Goal: Task Accomplishment & Management: Manage account settings

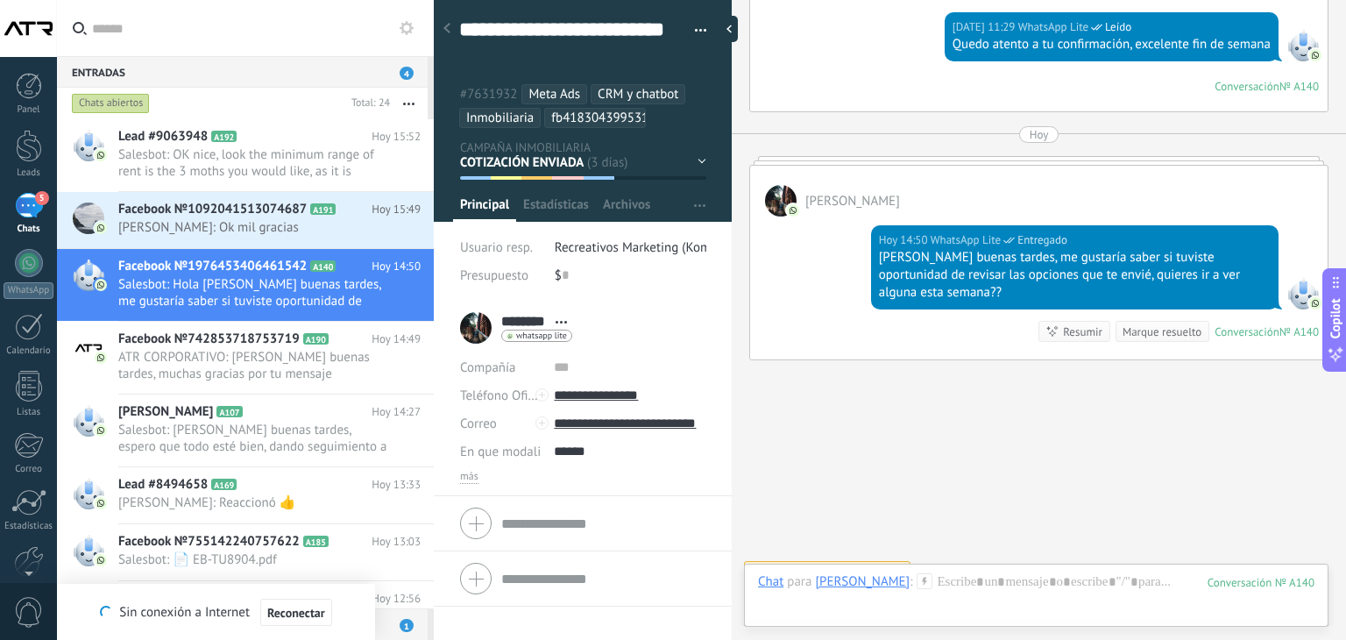
scroll to position [3551, 0]
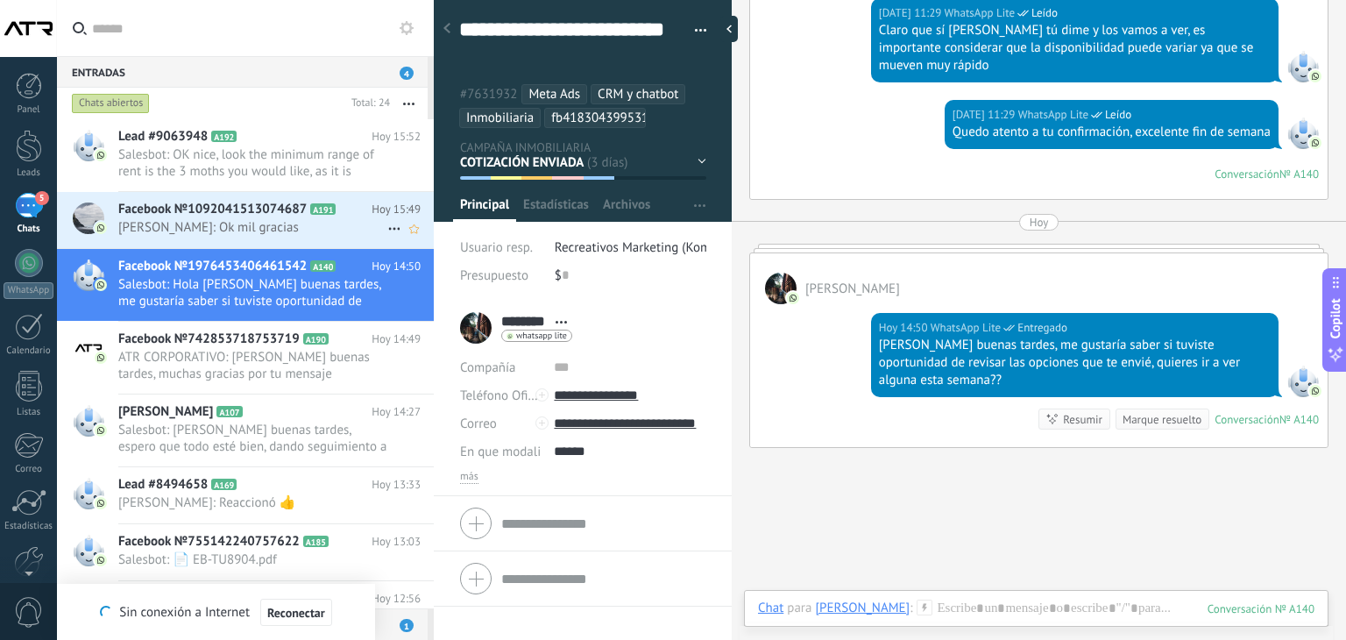
click at [223, 232] on span "[PERSON_NAME]: Ok mil gracias" at bounding box center [252, 227] width 269 height 17
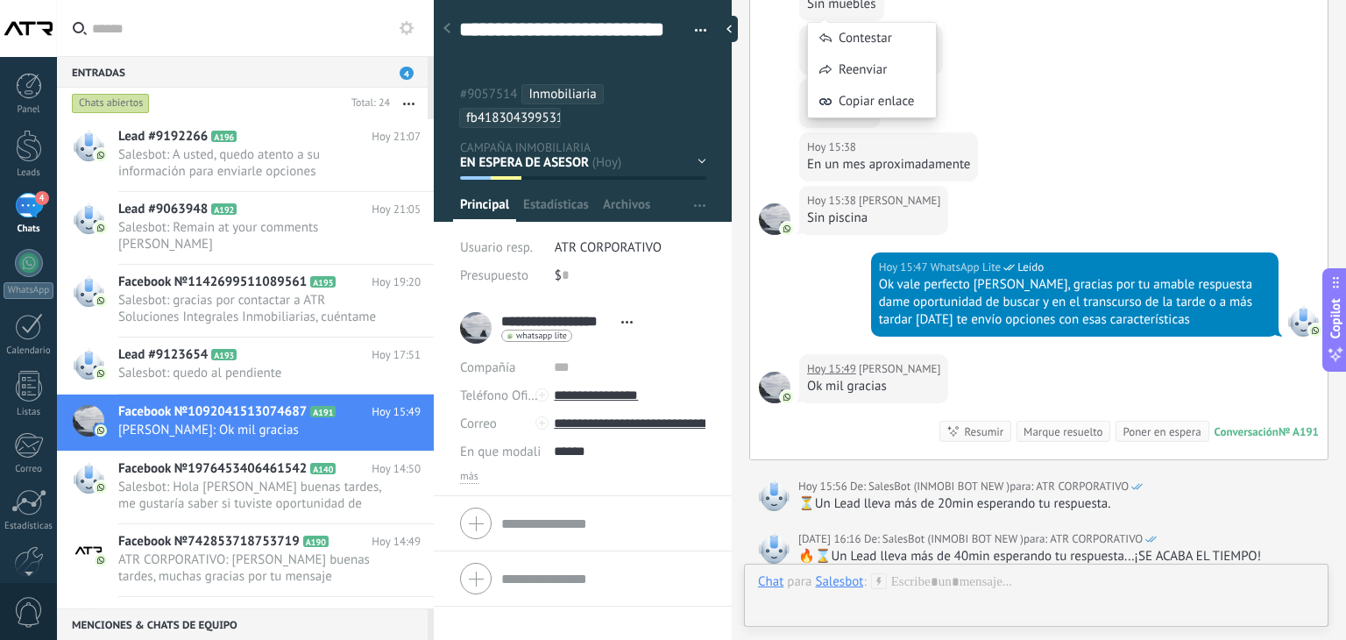
scroll to position [1569, 0]
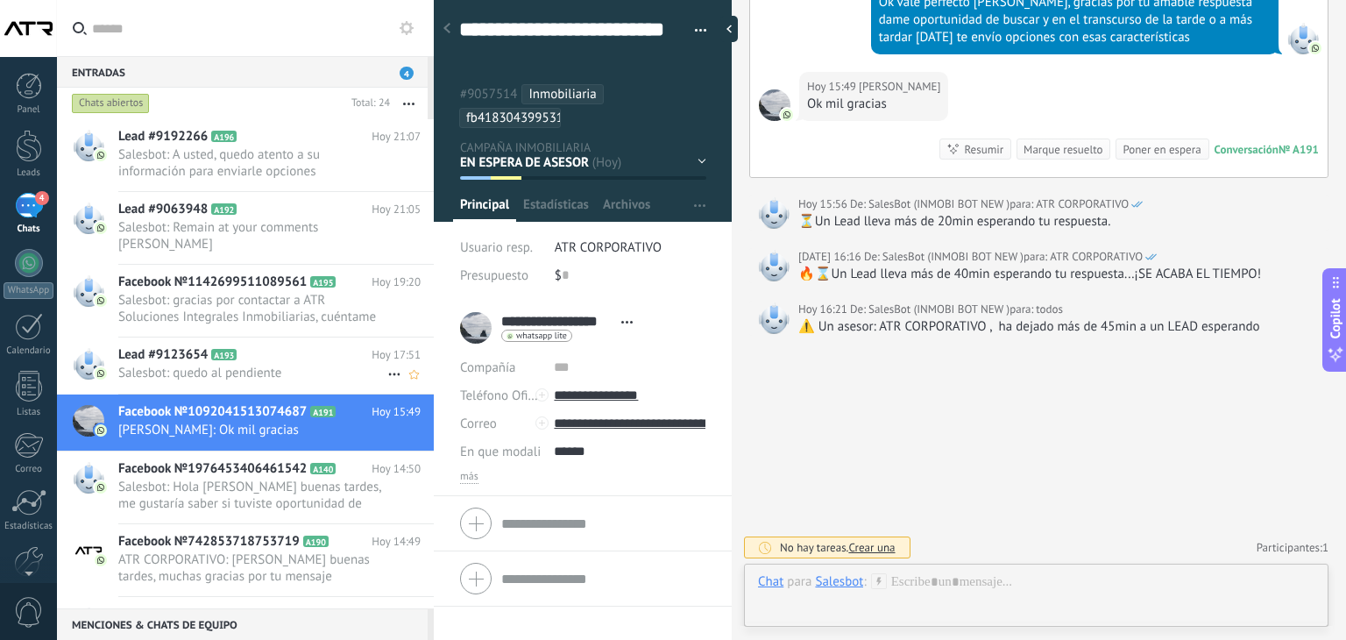
click at [293, 346] on h2 "Lead #9123654 A193" at bounding box center [244, 355] width 253 height 18
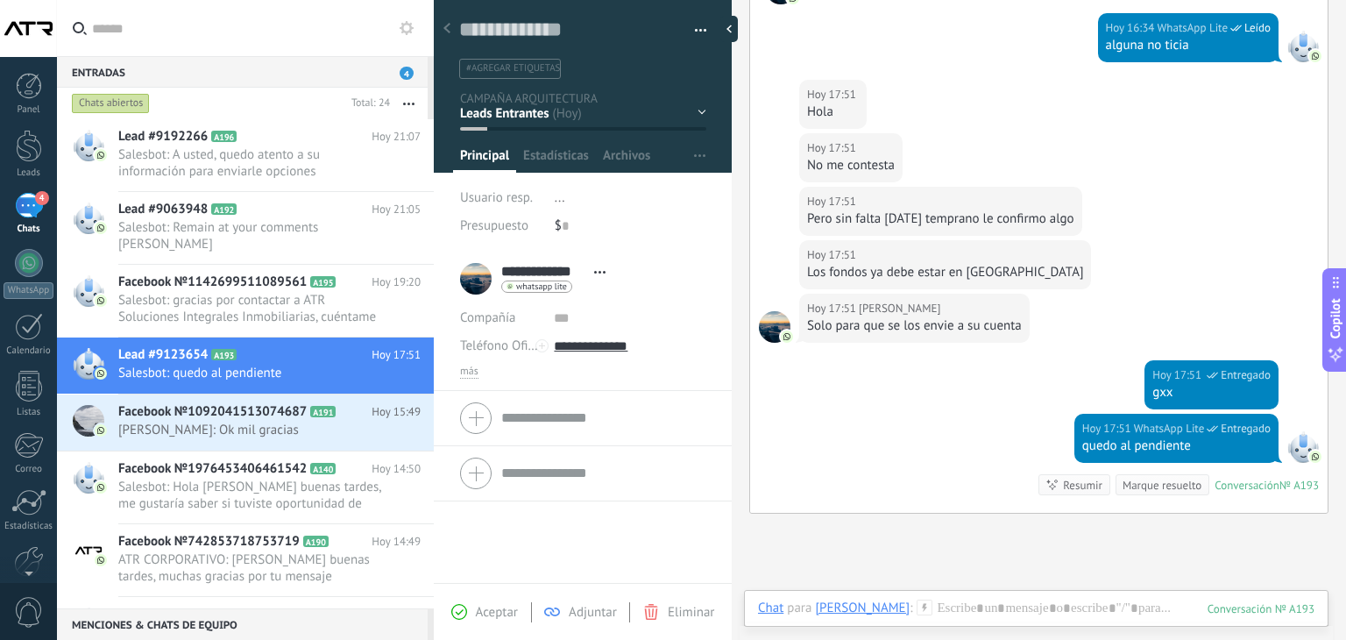
scroll to position [1136, 0]
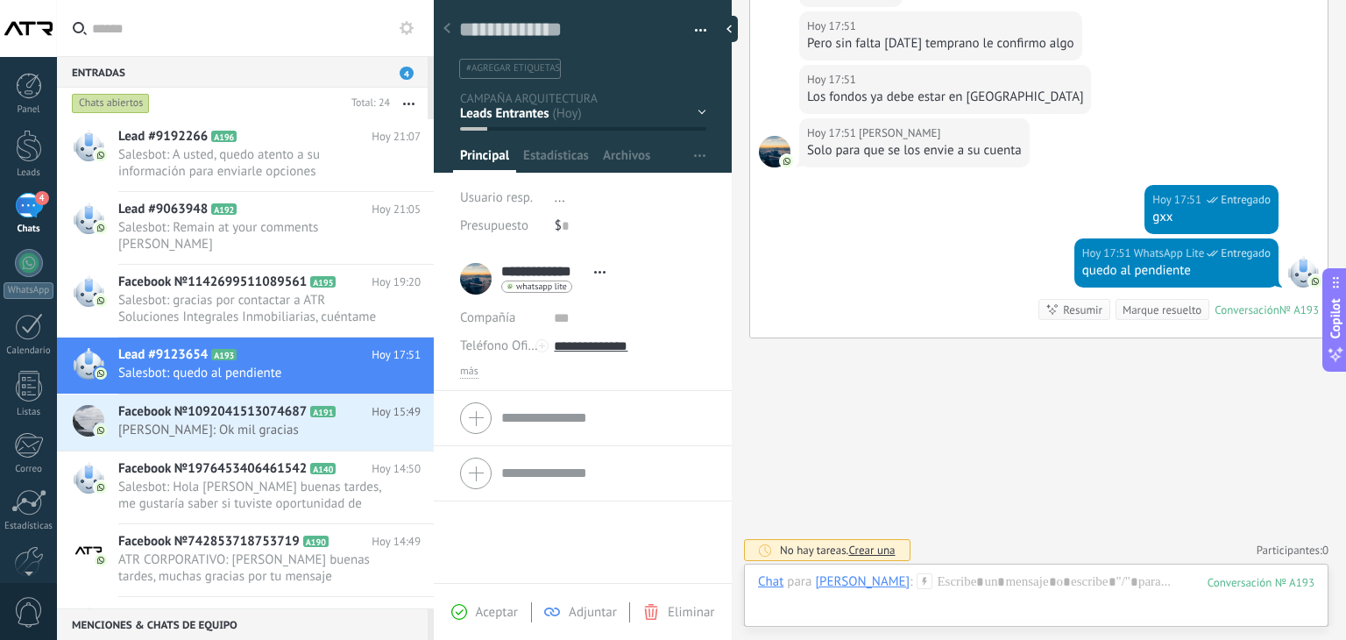
click at [695, 36] on button "button" at bounding box center [694, 31] width 25 height 26
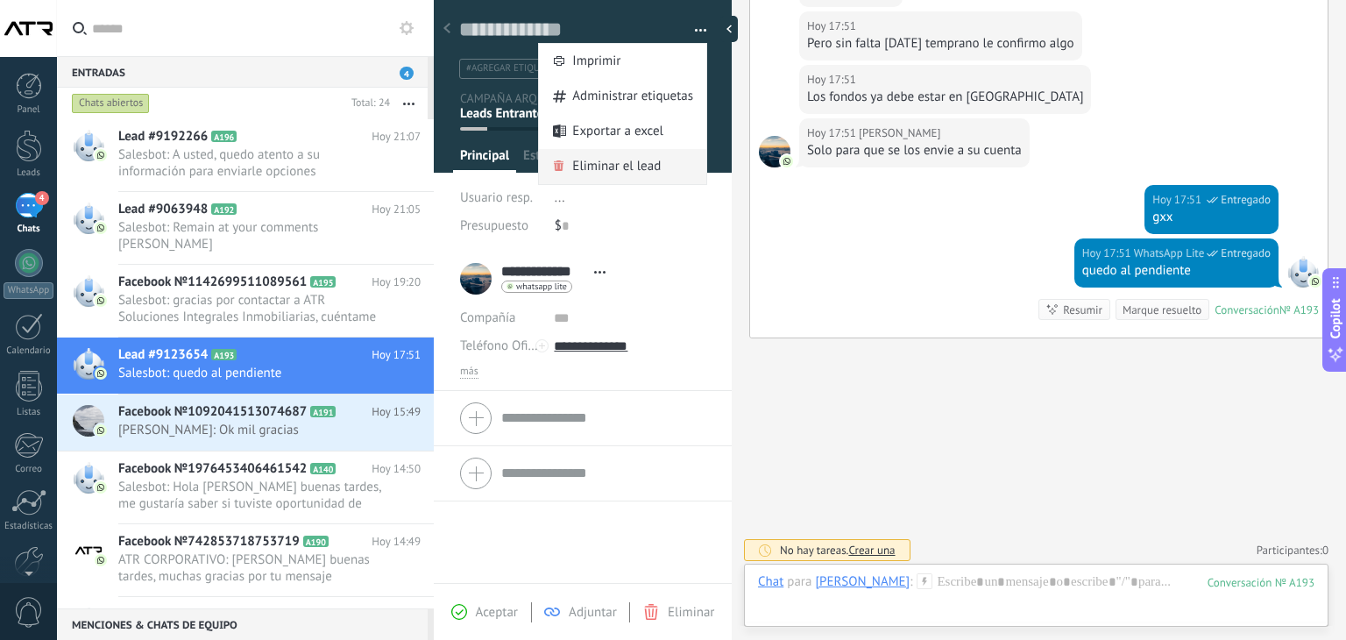
click at [620, 174] on span "Eliminar el lead" at bounding box center [616, 166] width 89 height 35
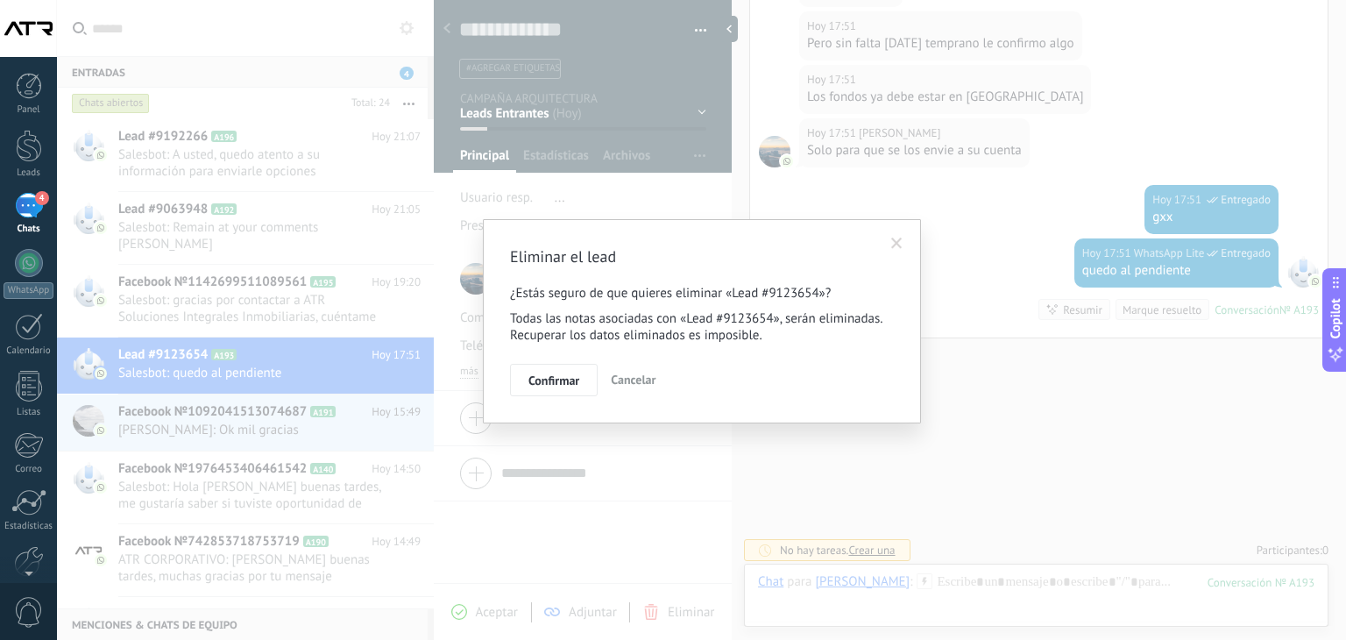
click at [648, 378] on span "Cancelar" at bounding box center [633, 380] width 45 height 16
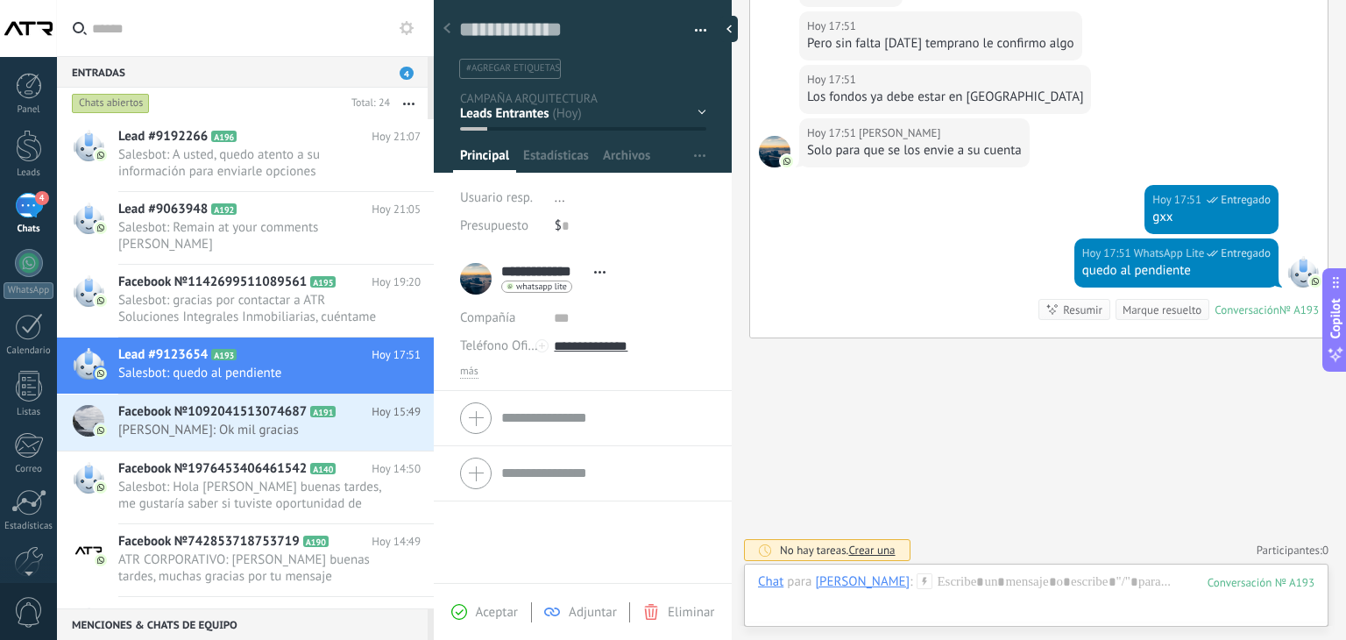
click at [695, 32] on span "button" at bounding box center [701, 34] width 12 height 4
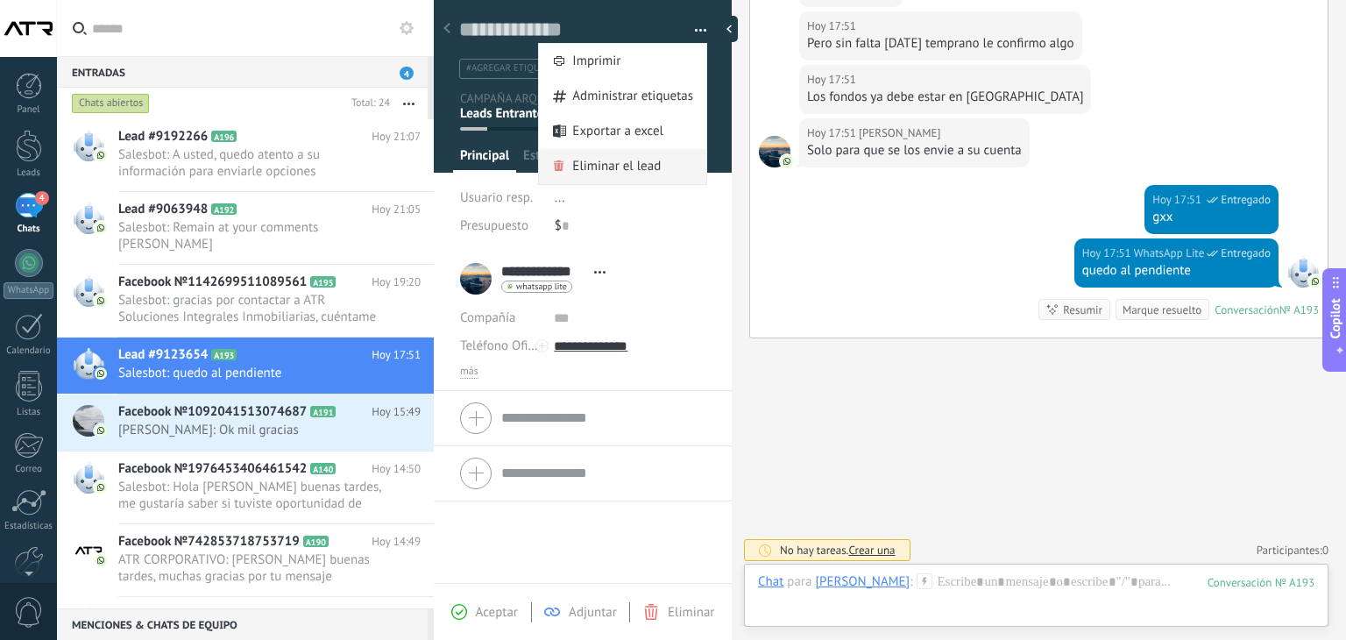
click at [621, 166] on span "Eliminar el lead" at bounding box center [616, 166] width 89 height 35
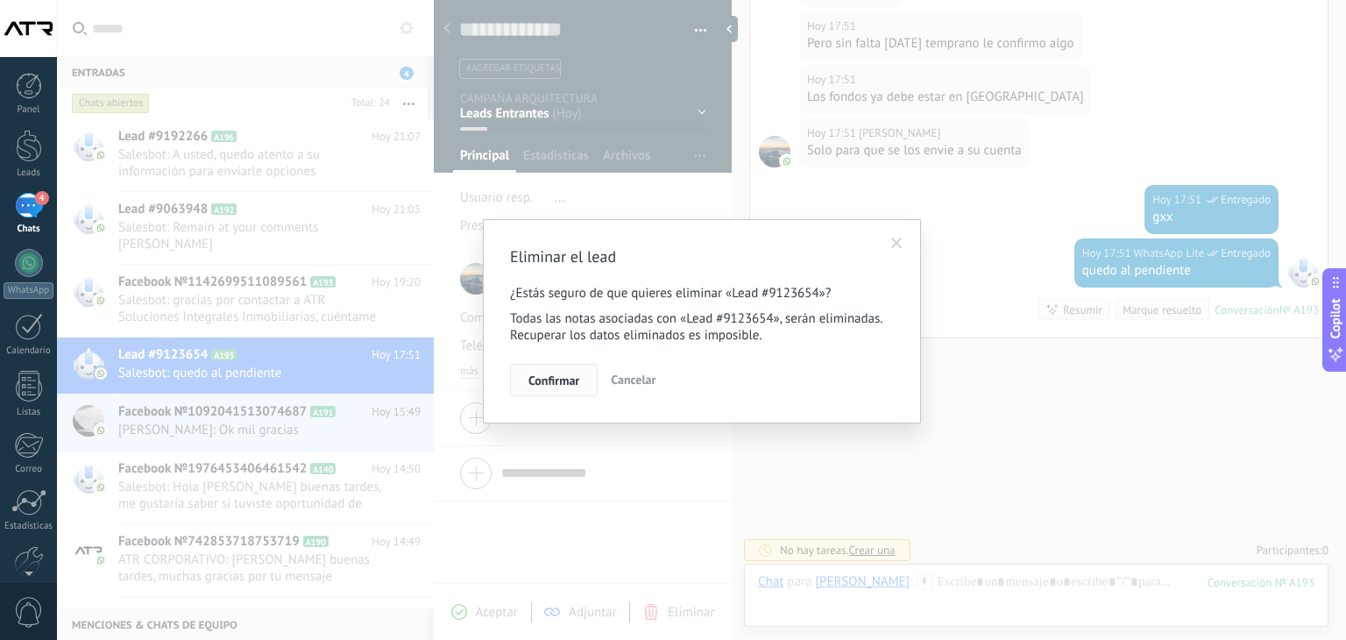
click at [575, 382] on span "Confirmar" at bounding box center [553, 380] width 51 height 12
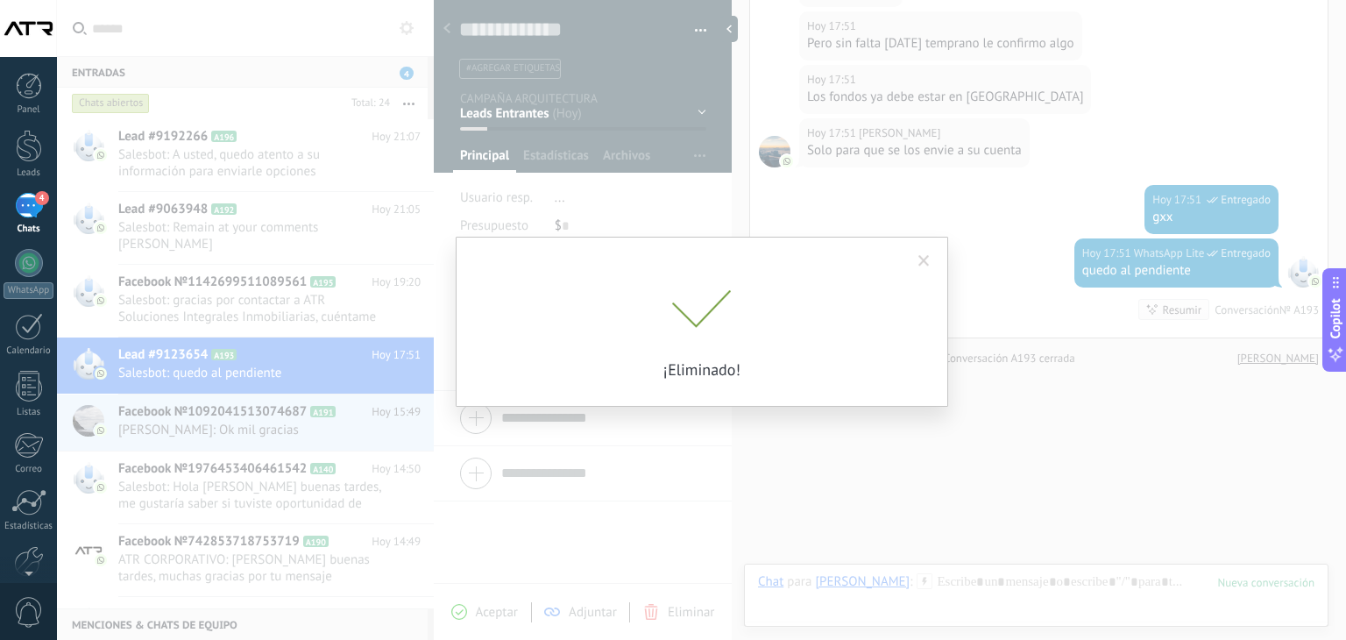
scroll to position [1166, 0]
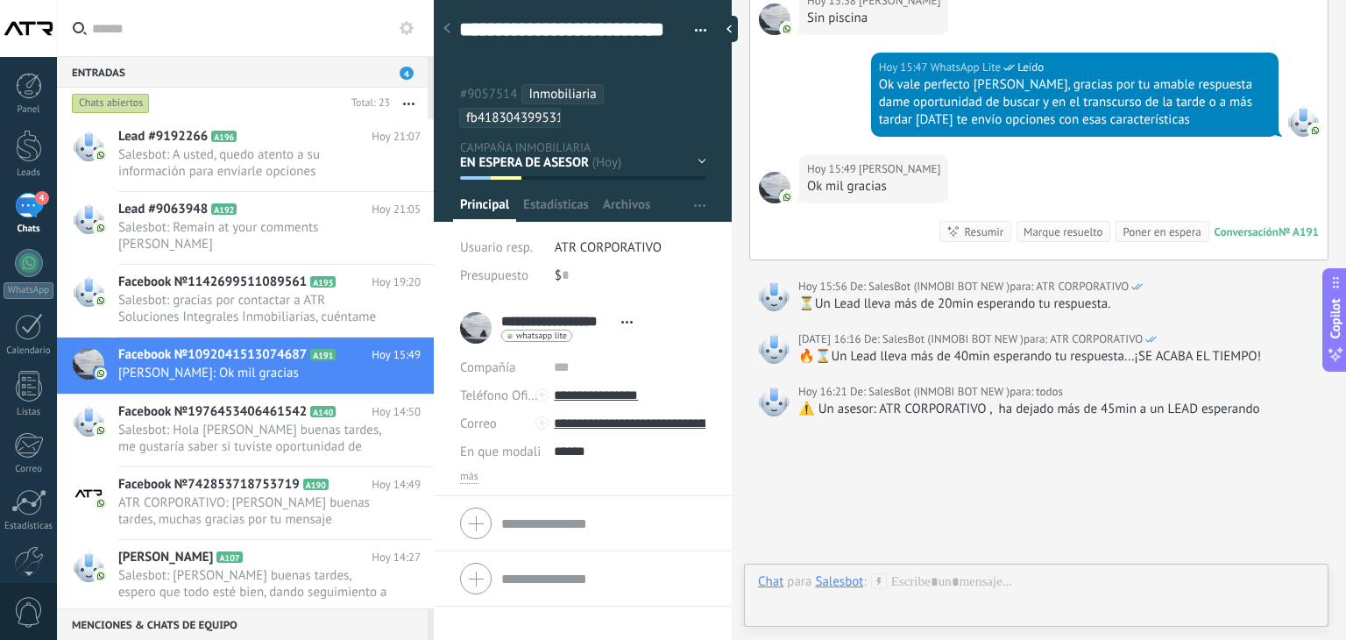
scroll to position [1218, 0]
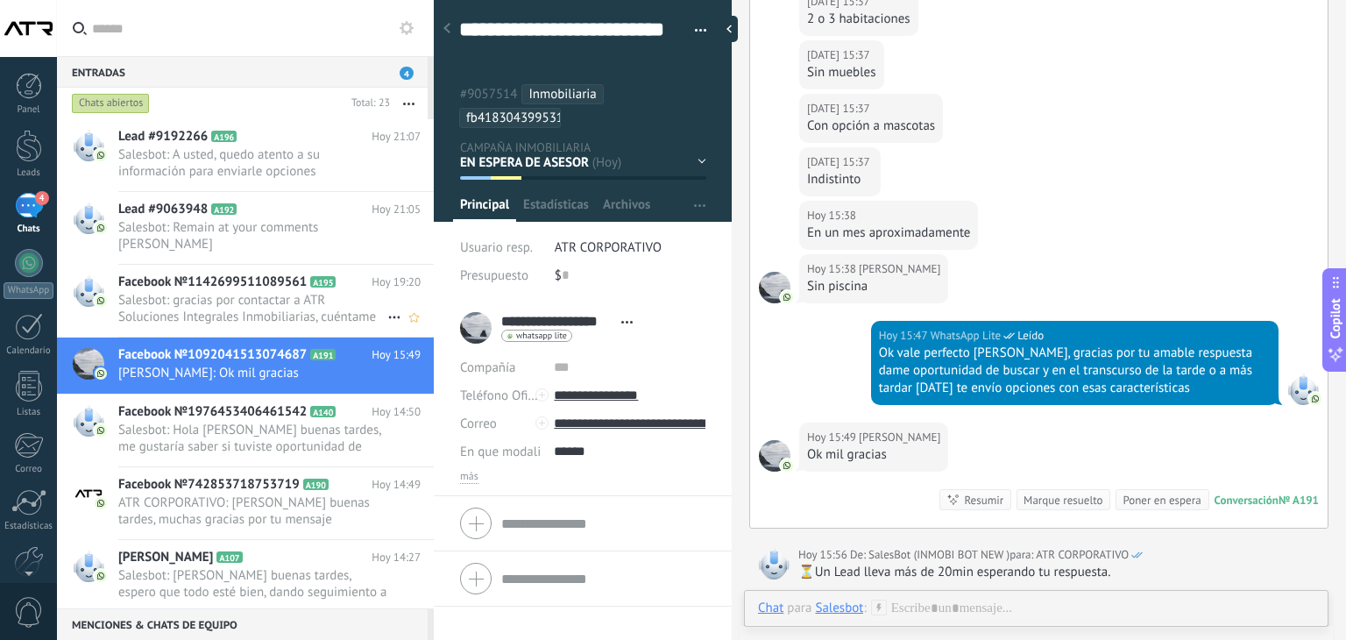
click at [198, 273] on span "Facebook №1142699511089561" at bounding box center [212, 282] width 188 height 18
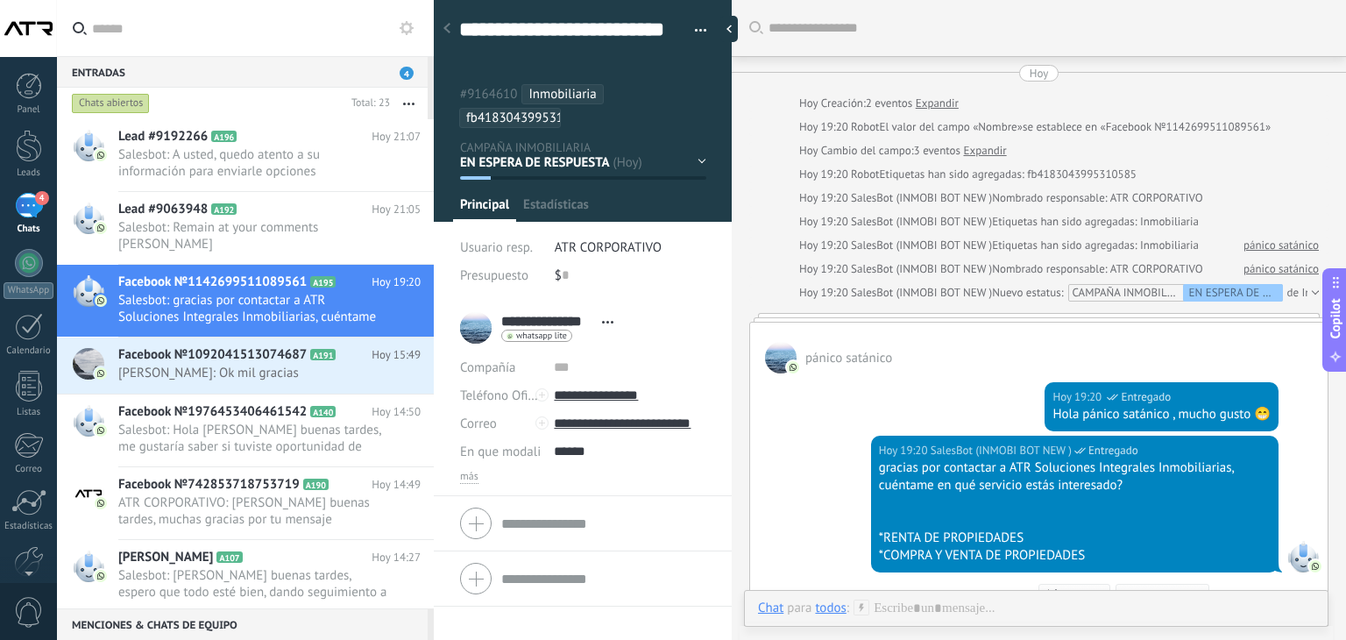
scroll to position [208, 0]
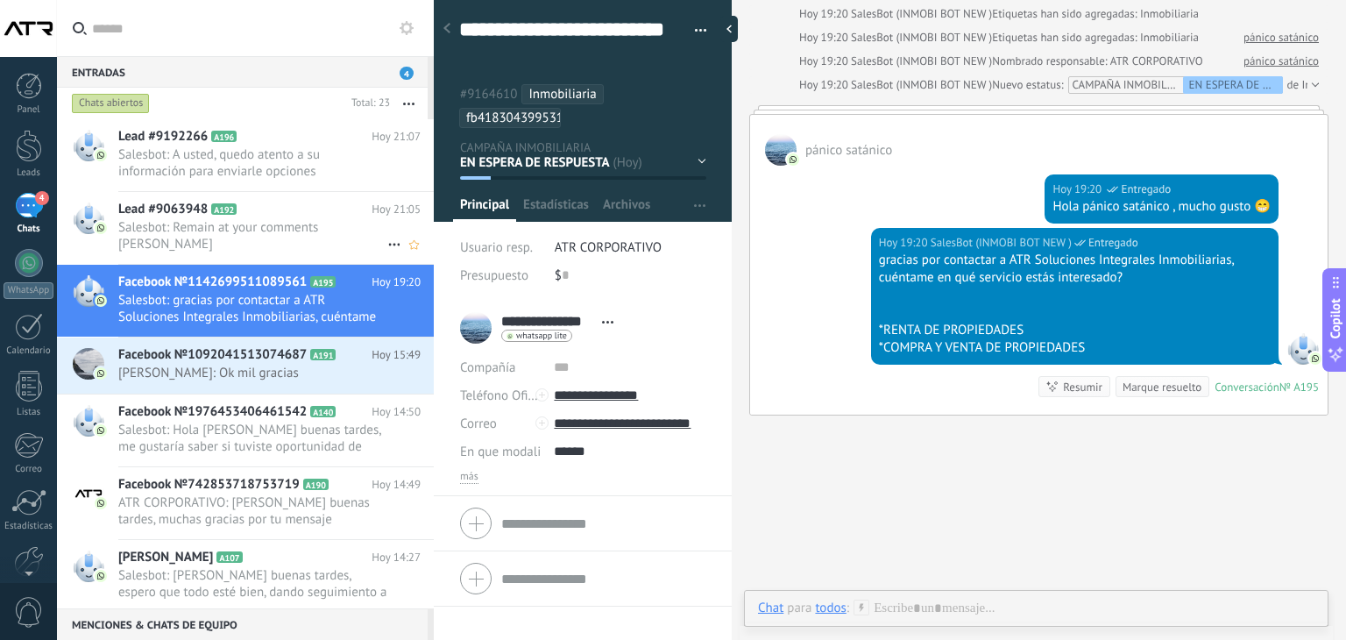
click at [250, 223] on span "Salesbot: Remain at your comments [PERSON_NAME]" at bounding box center [252, 235] width 269 height 33
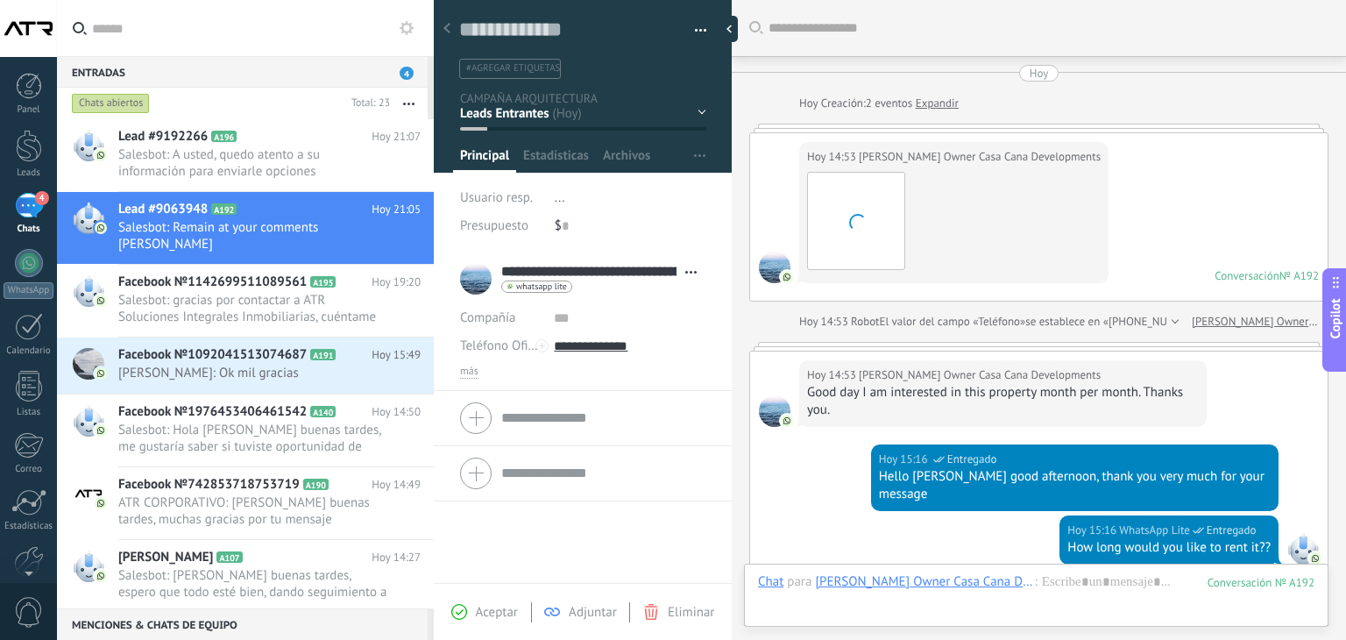
scroll to position [996, 0]
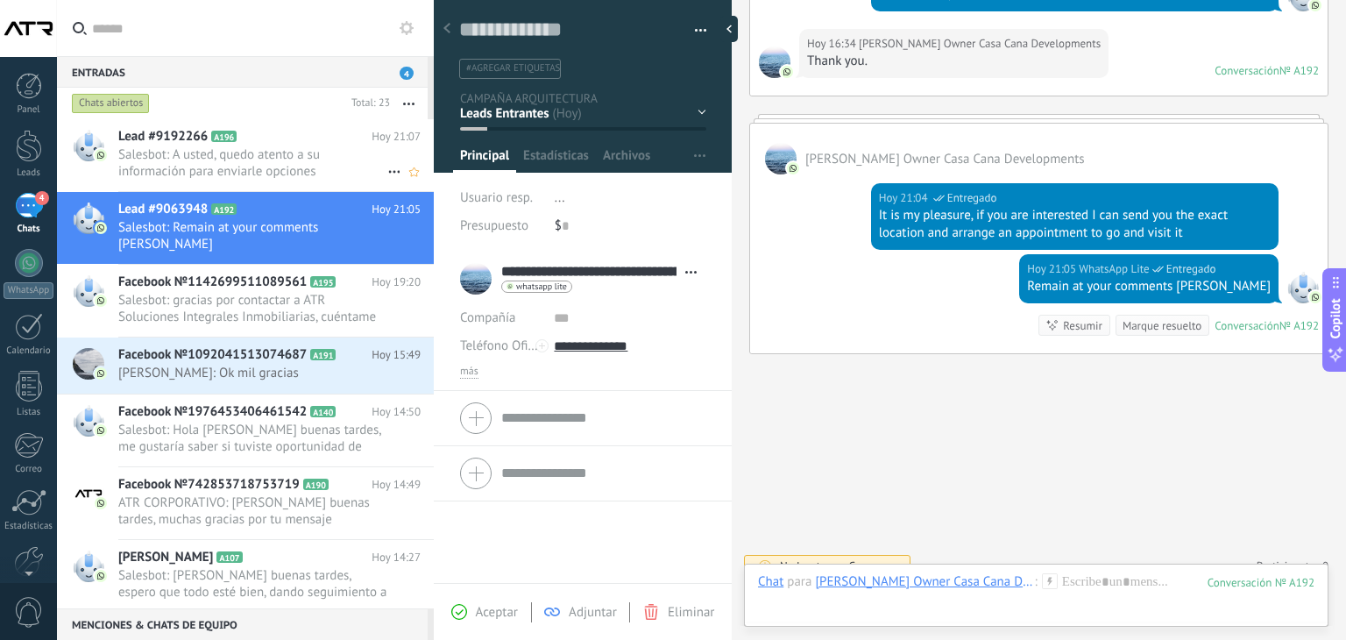
click at [242, 160] on span "Salesbot: A usted, quedo atento a su información para enviarle opciones" at bounding box center [252, 162] width 269 height 33
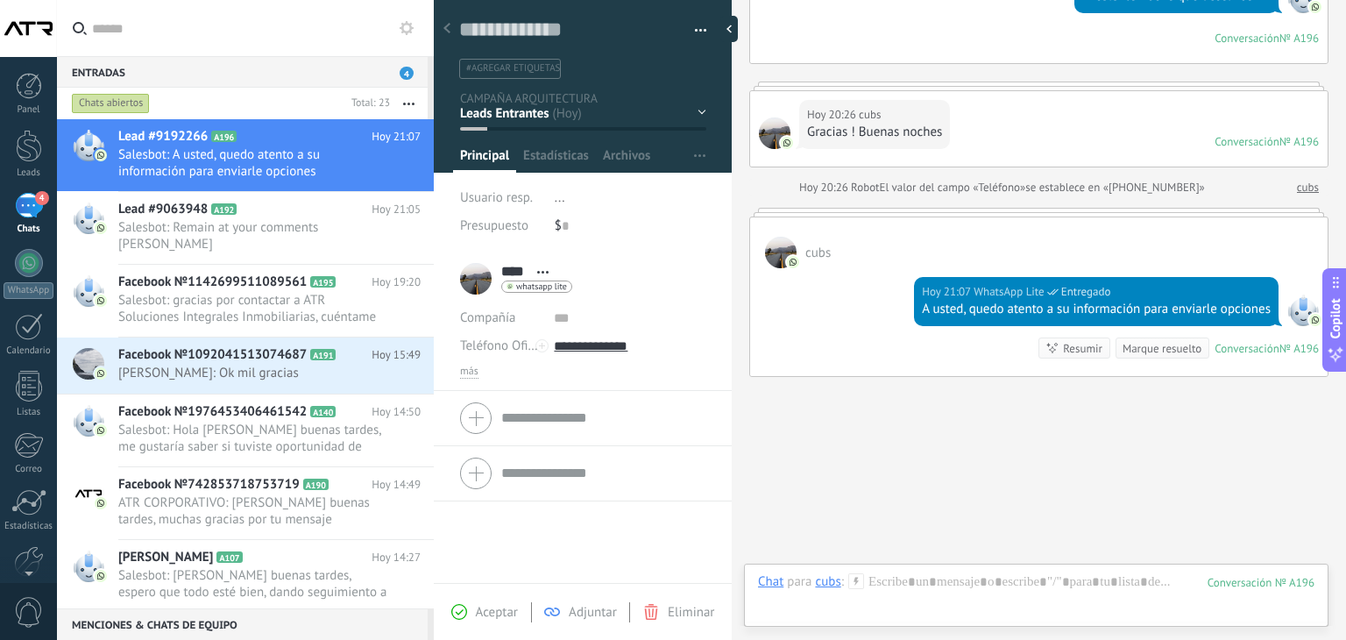
scroll to position [637, 0]
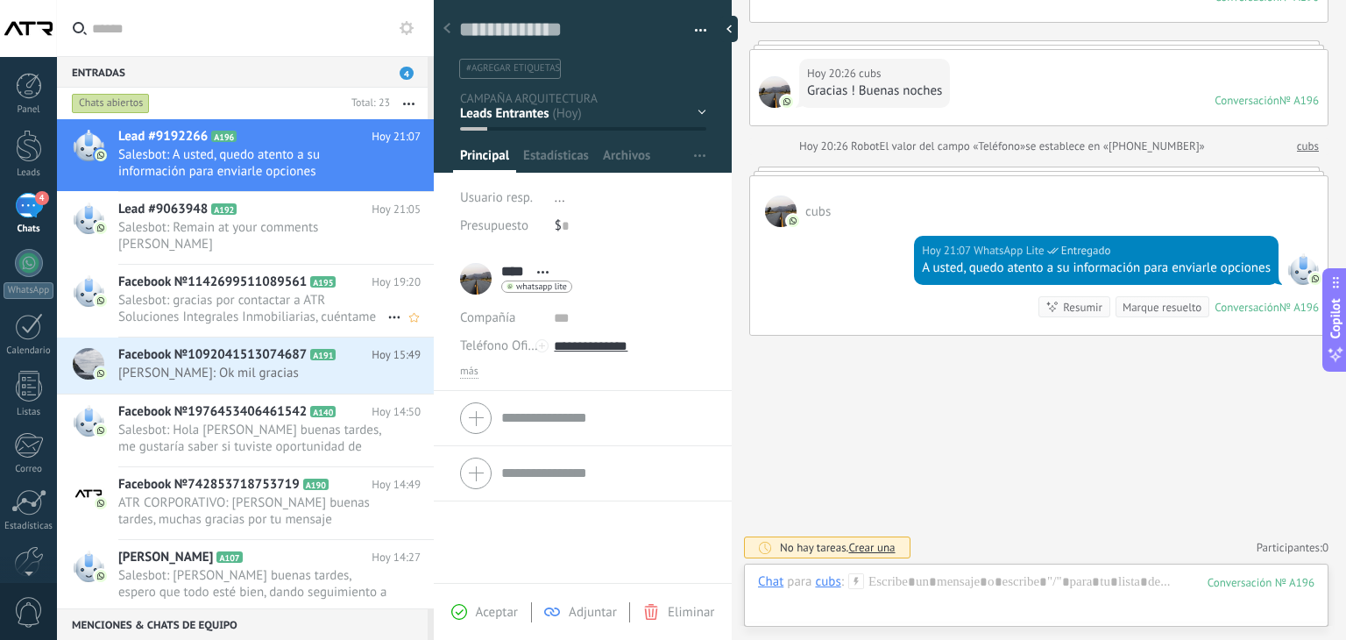
click at [203, 292] on span "Salesbot: gracias por contactar a ATR Soluciones Integrales Inmobiliarias, cuén…" at bounding box center [252, 308] width 269 height 33
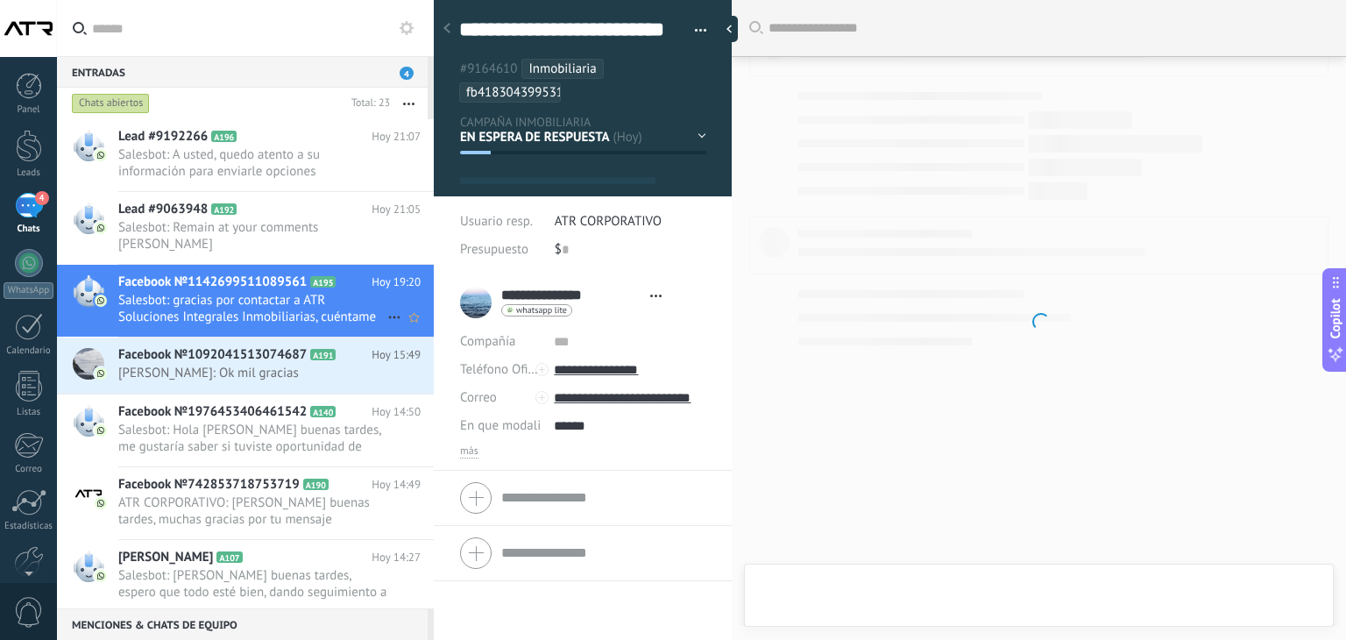
type textarea "**********"
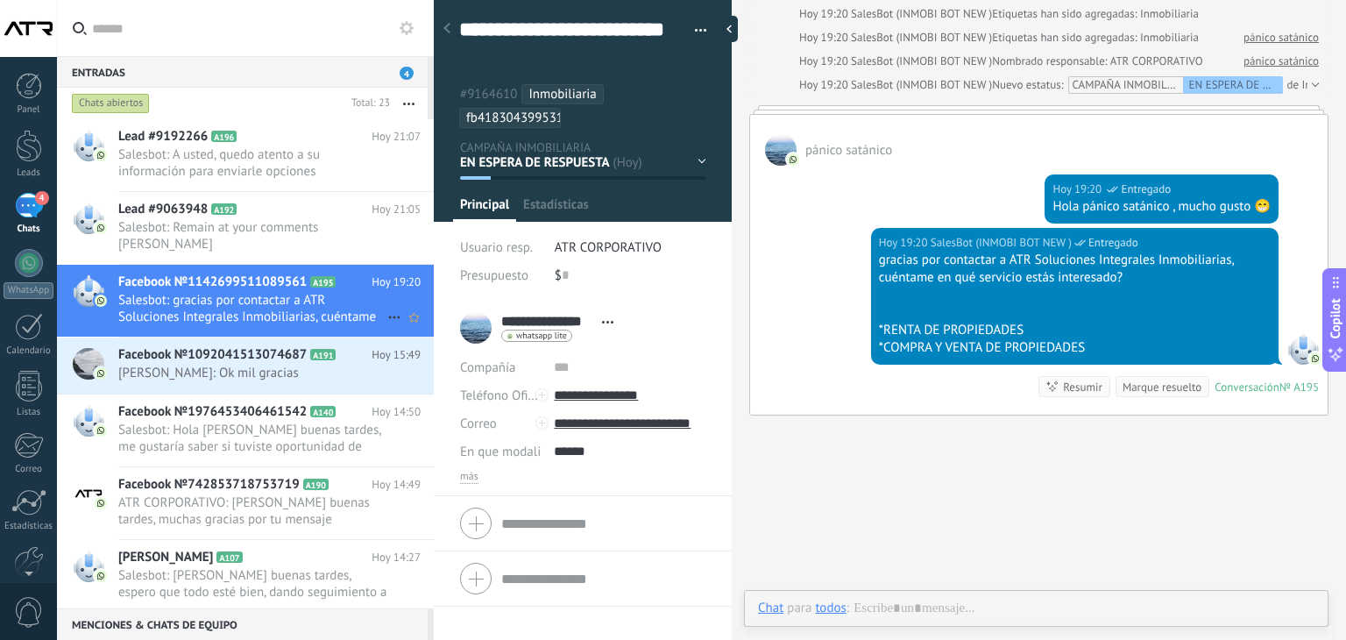
scroll to position [53, 0]
